Goal: Find specific page/section: Find specific page/section

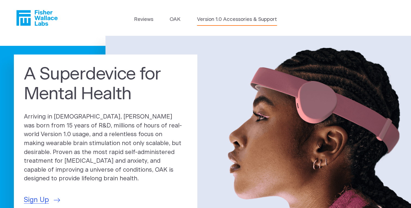
click at [233, 21] on link "Version 1.0 Accessories & Support" at bounding box center [237, 20] width 80 height 8
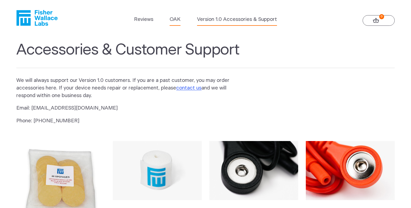
click at [172, 20] on link "OAK" at bounding box center [175, 20] width 11 height 8
